Goal: Contribute content: Add original content to the website for others to see

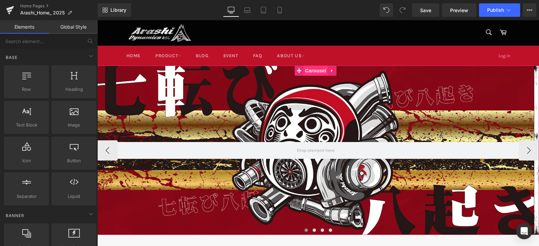
click at [317, 72] on span "Carousel" at bounding box center [316, 71] width 24 height 10
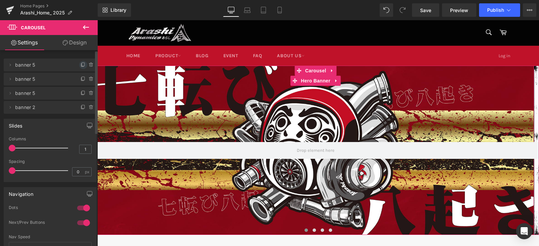
click at [81, 65] on icon at bounding box center [82, 65] width 3 height 3
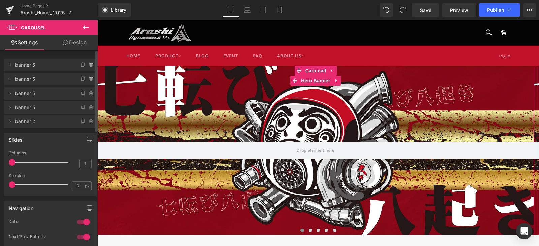
click at [38, 68] on span "banner 5" at bounding box center [43, 65] width 57 height 13
click at [10, 66] on icon at bounding box center [9, 64] width 5 height 5
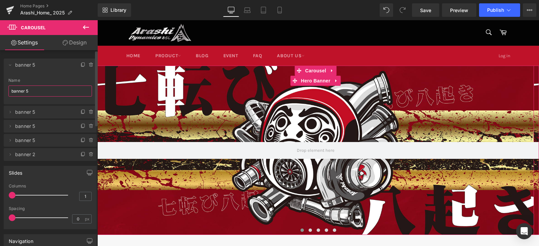
click at [49, 91] on input "banner 5" at bounding box center [50, 91] width 84 height 11
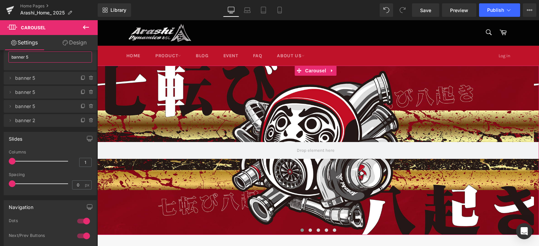
scroll to position [34, 0]
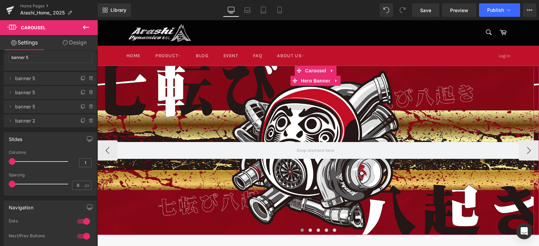
click at [310, 80] on span "Hero Banner" at bounding box center [315, 81] width 33 height 10
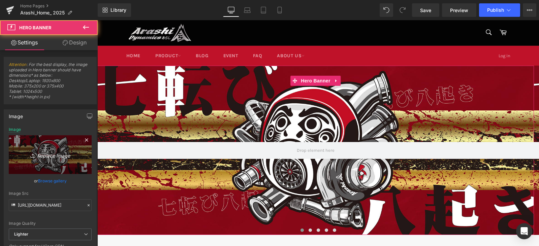
click at [43, 158] on icon "Replace Image" at bounding box center [50, 155] width 54 height 8
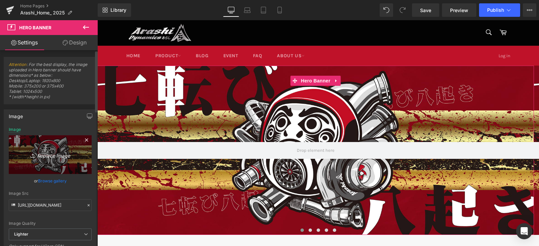
type input "C:\fakepath\[DATE] 2025_1920x745.jpg"
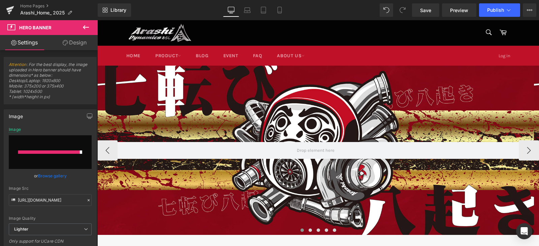
type input "[URL][DOMAIN_NAME]"
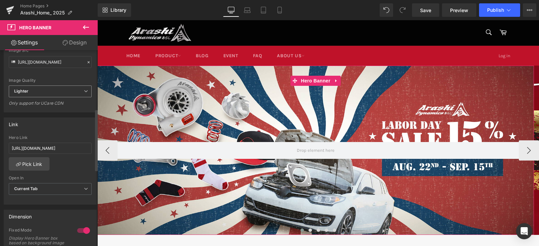
scroll to position [202, 0]
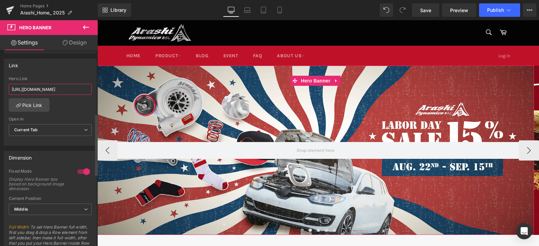
click at [74, 89] on input "[URL][DOMAIN_NAME]" at bounding box center [50, 89] width 83 height 11
paste input "event/labor-day-celebration-enjoy-15-off?pb=0"
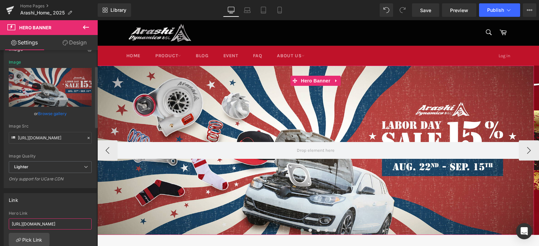
scroll to position [34, 0]
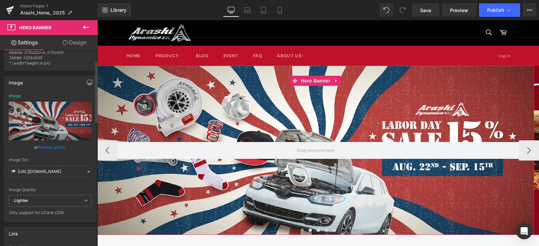
type input "[URL][DOMAIN_NAME]"
click at [87, 83] on icon "button" at bounding box center [89, 82] width 5 height 5
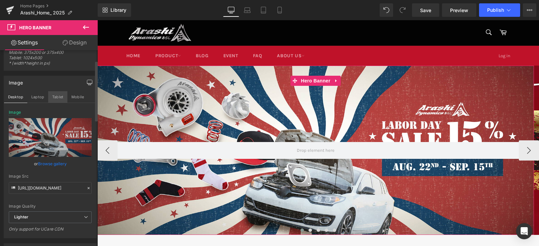
click at [48, 98] on button "Tablet" at bounding box center [57, 96] width 19 height 11
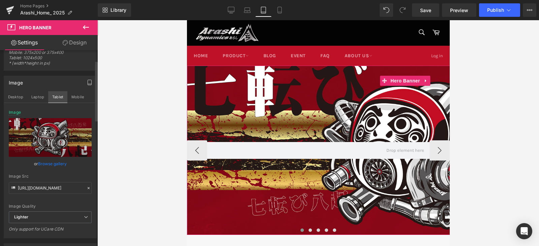
type input "[URL][DOMAIN_NAME]"
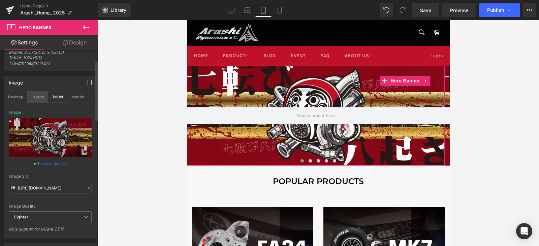
click at [40, 98] on button "Laptop" at bounding box center [37, 96] width 21 height 11
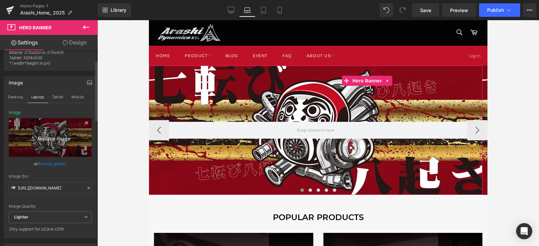
click at [47, 138] on icon "Replace Image" at bounding box center [50, 137] width 54 height 8
type input "C:\fakepath\[DATE] 2025_1920x745.jpg"
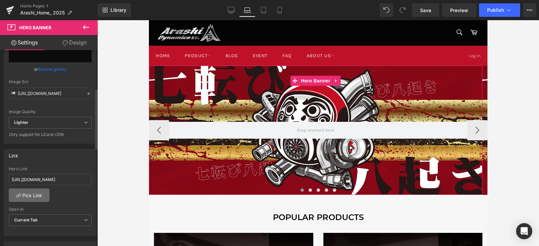
scroll to position [135, 0]
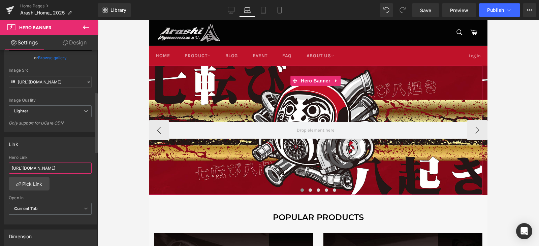
click at [71, 170] on input "[URL][DOMAIN_NAME]" at bounding box center [50, 168] width 83 height 11
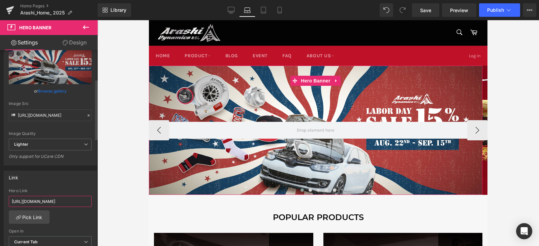
scroll to position [72, 0]
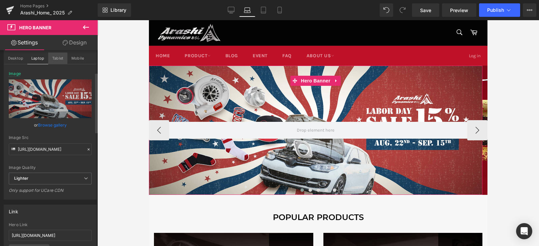
click at [60, 60] on button "Tablet" at bounding box center [57, 58] width 19 height 11
type input "[URL][DOMAIN_NAME]"
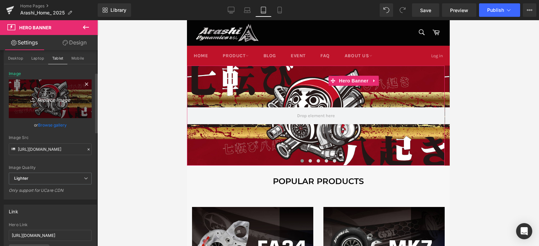
click at [57, 101] on icon "Replace Image" at bounding box center [50, 99] width 54 height 8
type input "C:\fakepath\[DATE] 2025_1920x745.jpg"
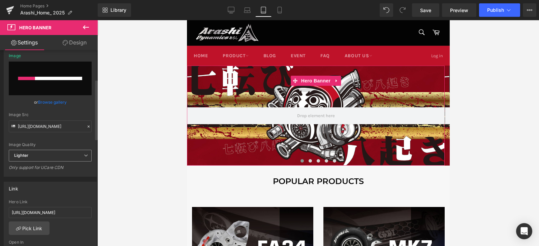
scroll to position [106, 0]
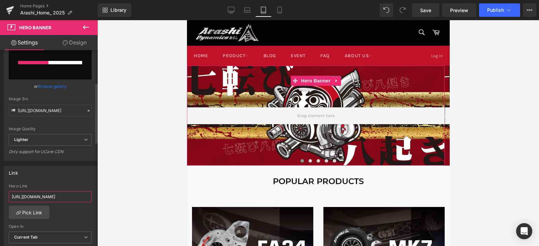
click at [74, 195] on input "[URL][DOMAIN_NAME]" at bounding box center [50, 196] width 83 height 11
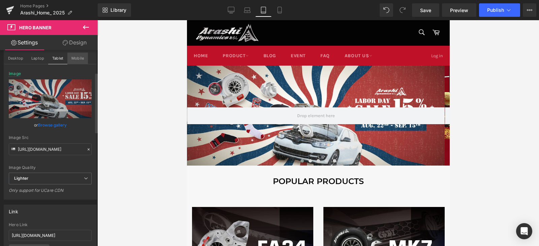
scroll to position [0, 0]
click at [72, 55] on button "Mobile" at bounding box center [77, 58] width 21 height 11
type input "[URL][DOMAIN_NAME]"
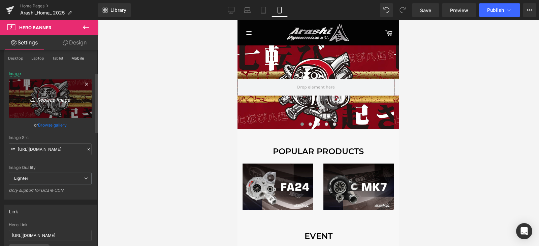
click at [48, 99] on icon "Replace Image" at bounding box center [50, 99] width 54 height 8
type input "C:\fakepath\[DATE] 2025_750x400.jpg"
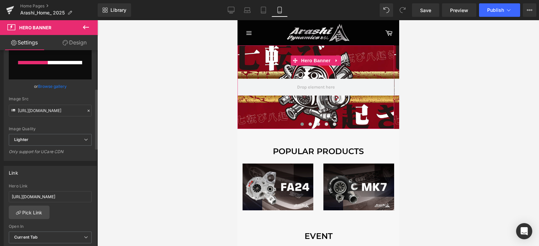
scroll to position [140, 0]
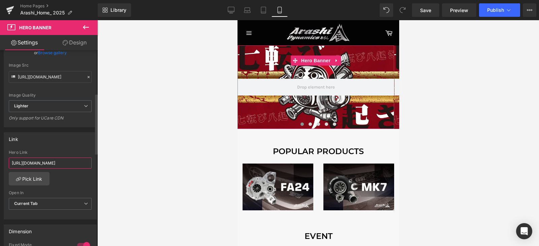
click at [43, 162] on input "[URL][DOMAIN_NAME]" at bounding box center [50, 163] width 83 height 11
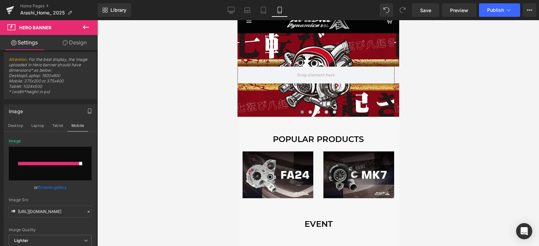
scroll to position [0, 0]
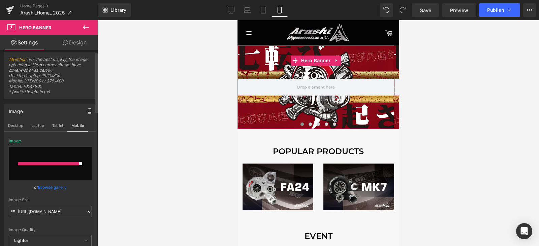
click at [53, 189] on link "Browse gallery" at bounding box center [52, 188] width 29 height 12
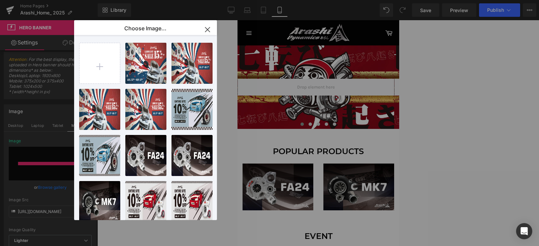
click at [206, 30] on icon "button" at bounding box center [207, 29] width 11 height 11
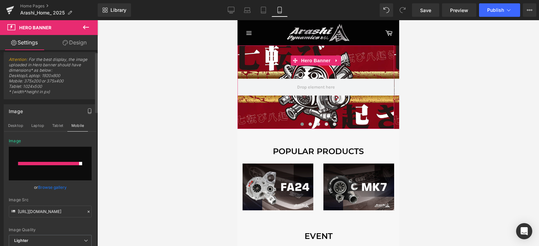
click at [47, 162] on input "file" at bounding box center [50, 164] width 83 height 34
type input "C:\fakepath\[DATE] 2025_750x400.jpg"
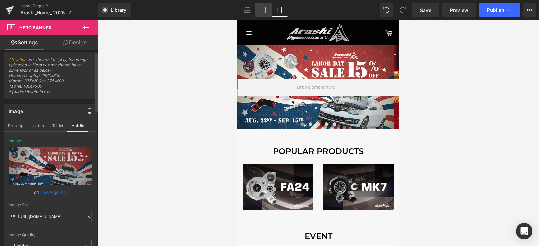
click at [265, 12] on icon at bounding box center [263, 12] width 5 height 0
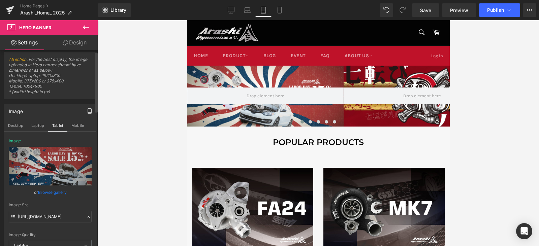
scroll to position [20, 0]
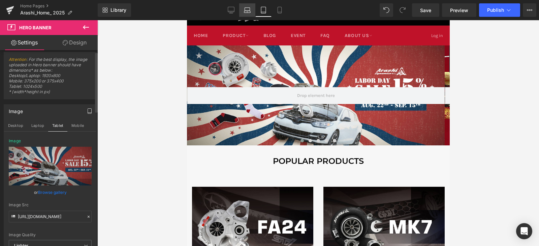
click at [251, 7] on link "Laptop" at bounding box center [247, 9] width 16 height 13
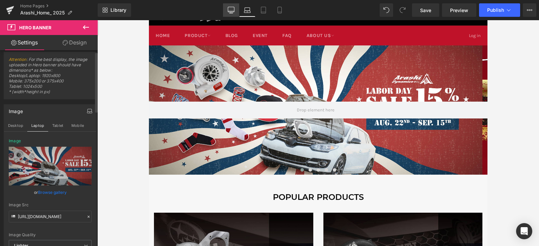
click at [233, 10] on icon at bounding box center [231, 10] width 7 height 7
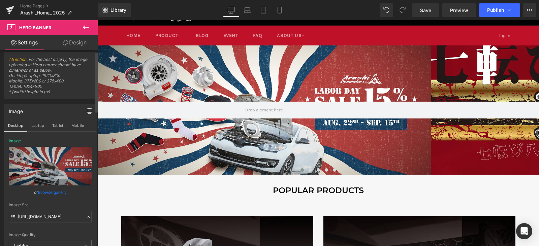
type input "[URL][DOMAIN_NAME]"
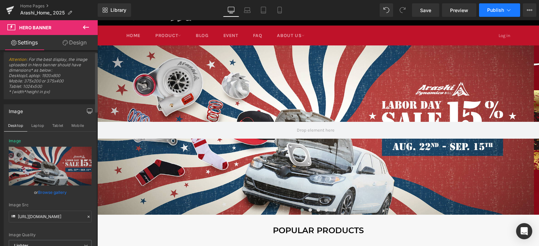
click at [488, 10] on span "Publish" at bounding box center [495, 9] width 17 height 5
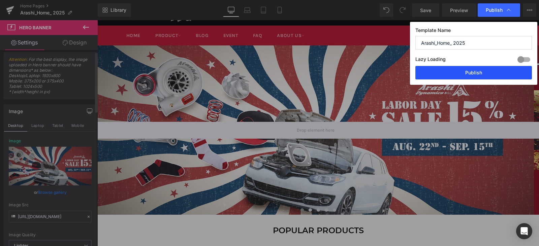
click at [491, 67] on button "Publish" at bounding box center [474, 72] width 117 height 13
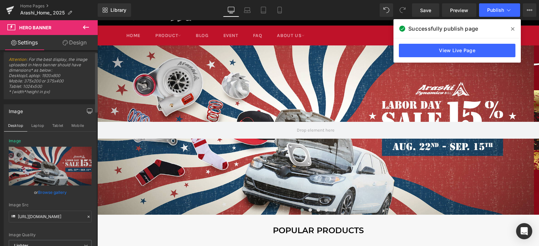
click at [511, 34] on span at bounding box center [513, 29] width 11 height 11
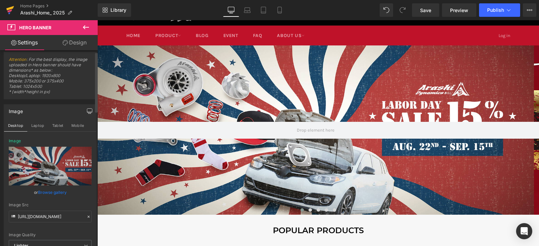
click at [12, 11] on icon at bounding box center [10, 10] width 8 height 17
